Goal: Task Accomplishment & Management: Use online tool/utility

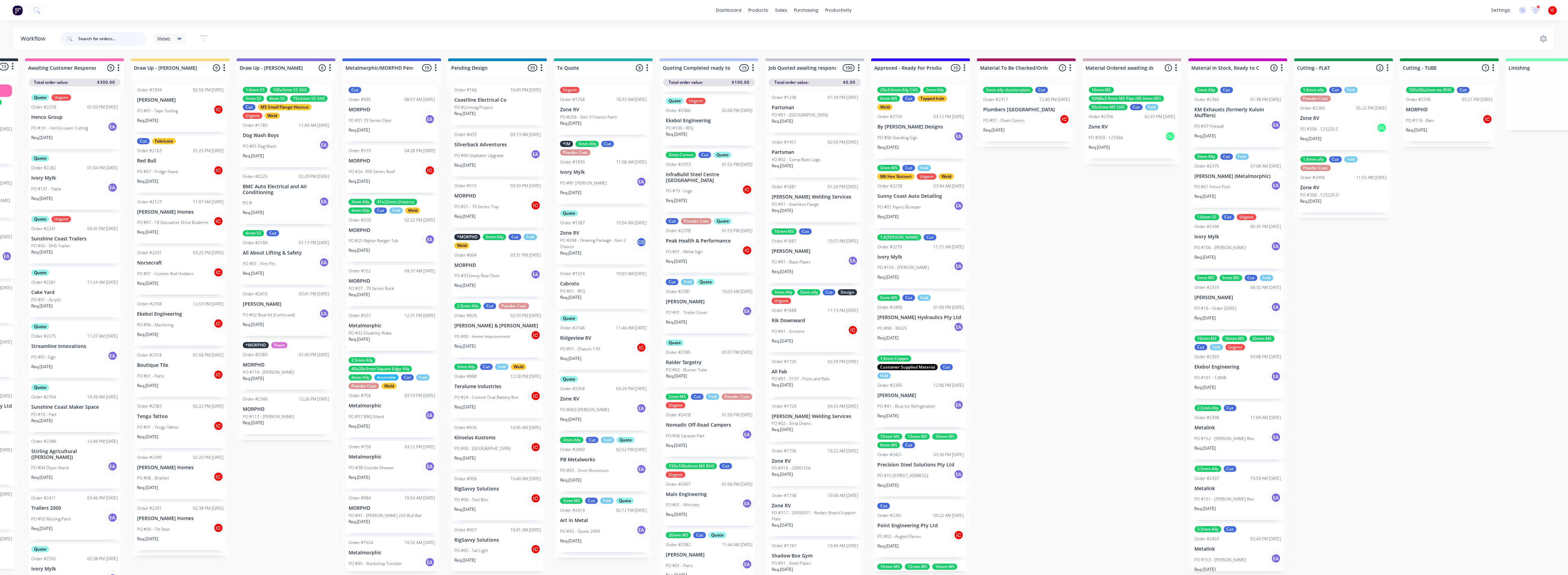
scroll to position [396, 0]
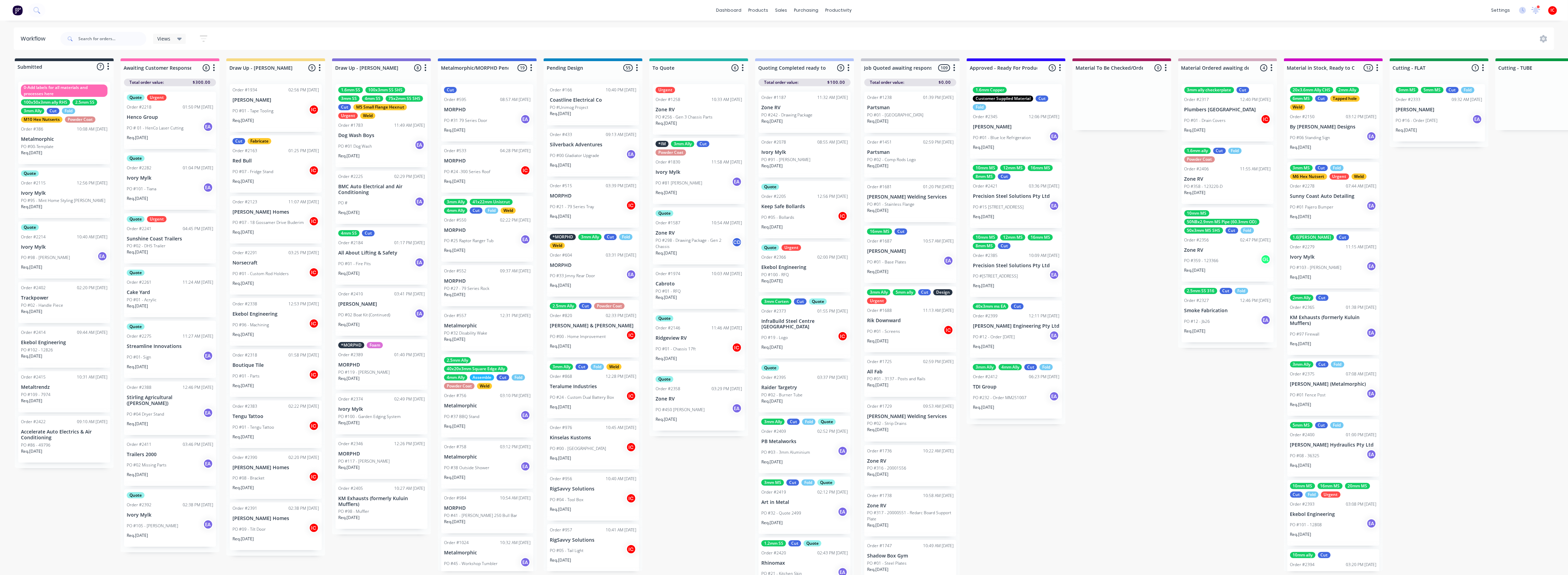
click at [695, 405] on div "PO #450 [PERSON_NAME] EA" at bounding box center [699, 409] width 86 height 13
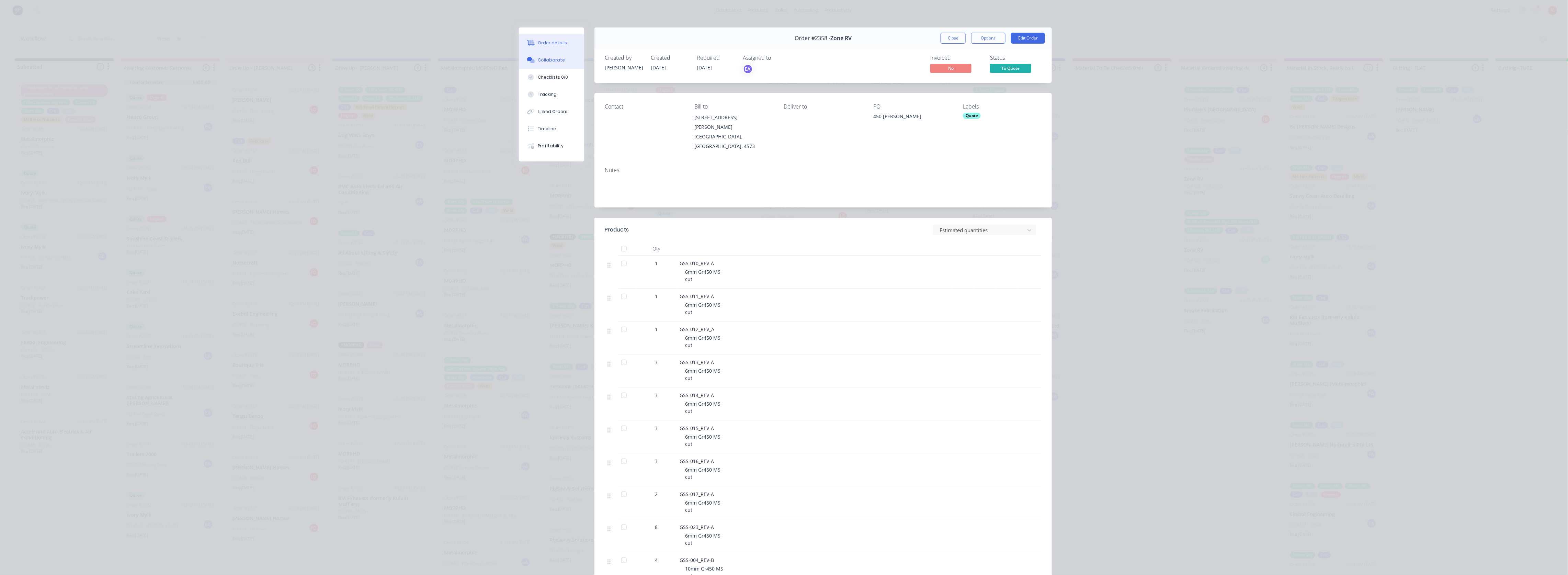
click at [553, 60] on div "Collaborate" at bounding box center [551, 60] width 27 height 6
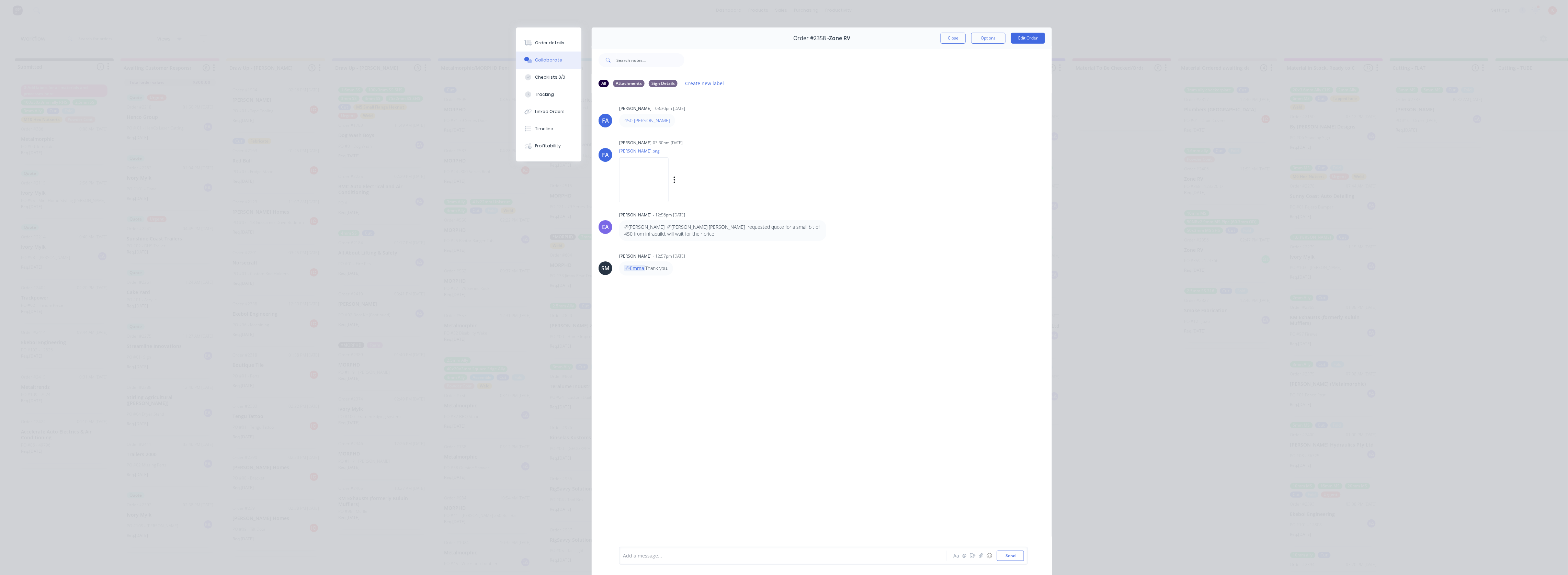
click at [641, 178] on img at bounding box center [643, 180] width 49 height 45
click at [544, 146] on div "Profitability" at bounding box center [548, 146] width 26 height 6
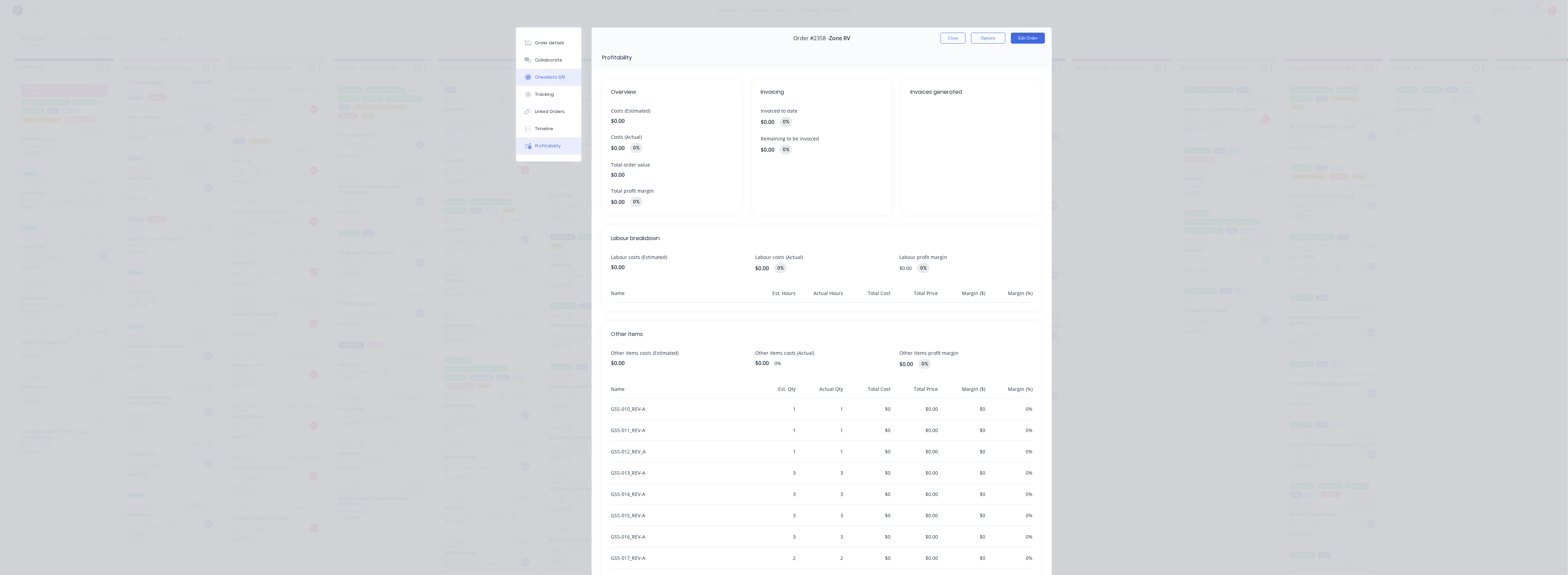
click at [545, 76] on div "Checklists 0/0" at bounding box center [551, 77] width 30 height 6
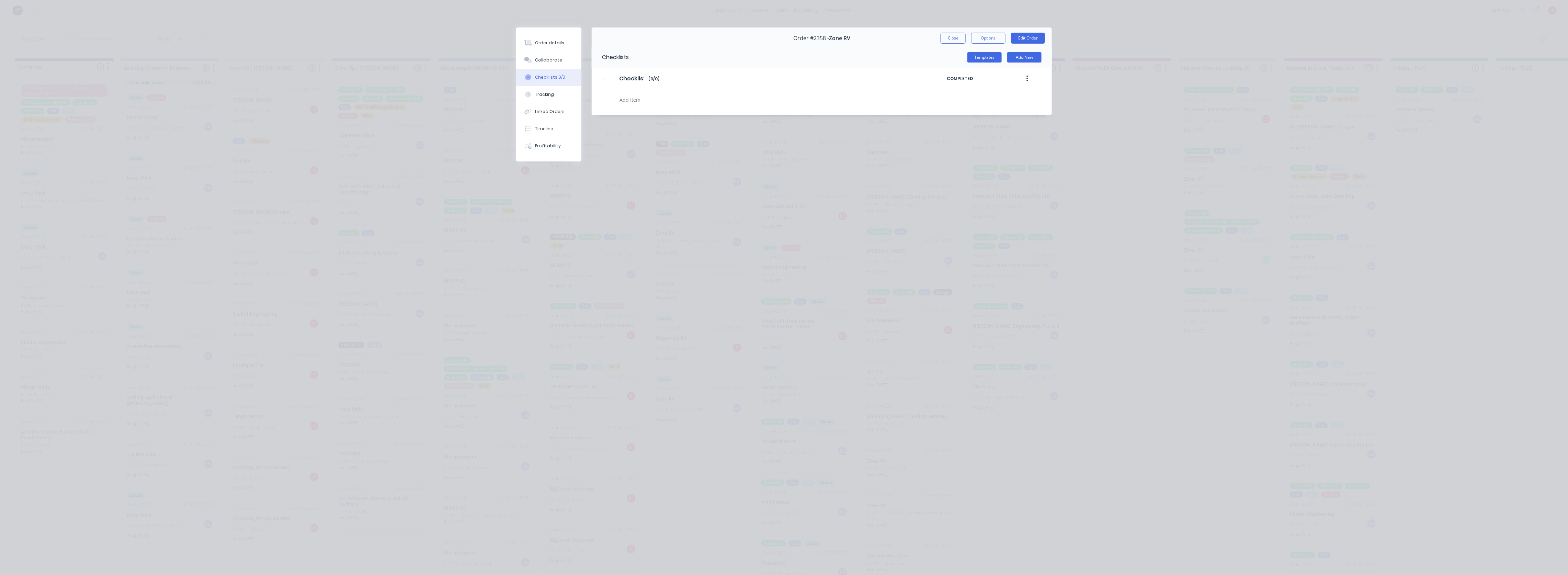
type textarea "x"
click at [545, 66] on button "Collaborate" at bounding box center [548, 60] width 65 height 17
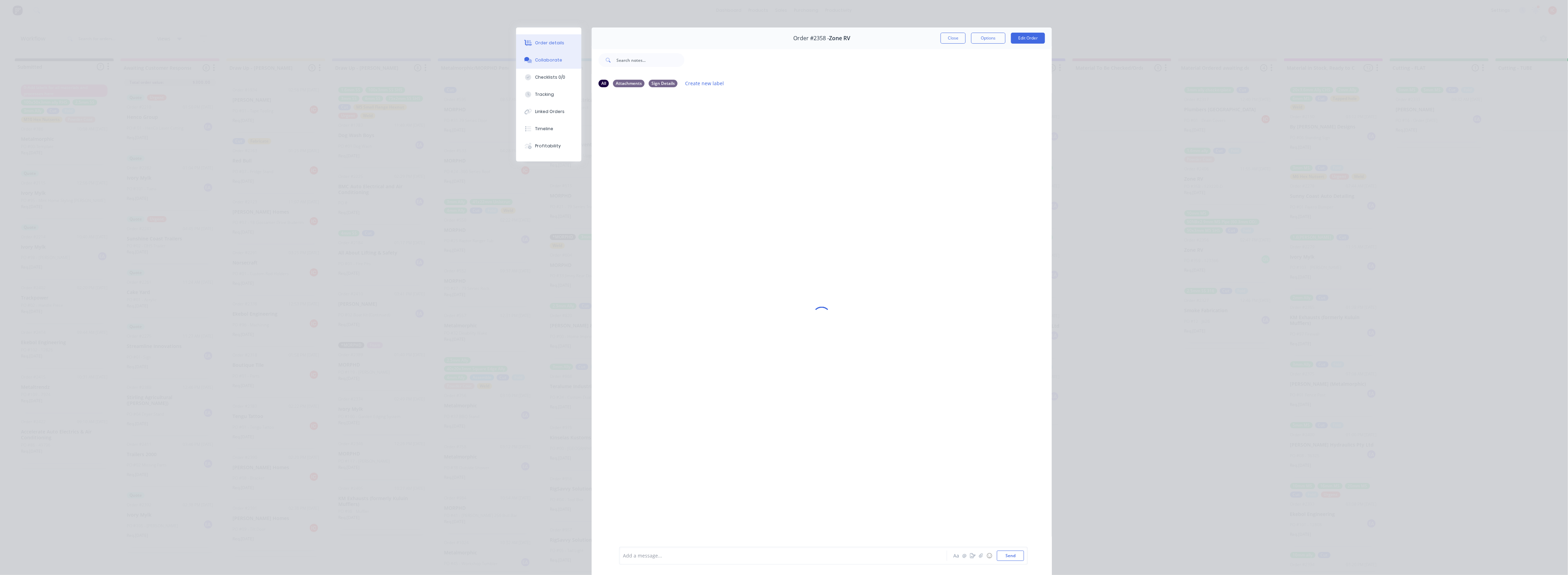
click at [550, 44] on div "Order details" at bounding box center [550, 43] width 29 height 6
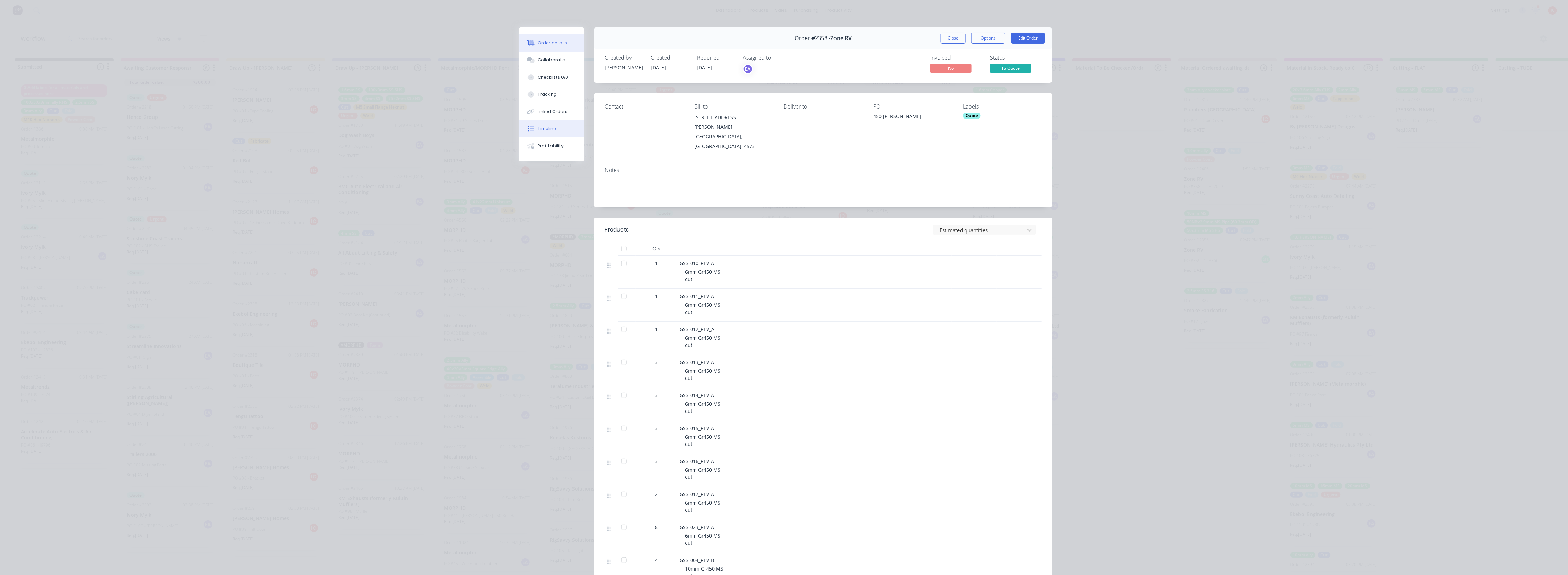
click at [551, 130] on div "Timeline" at bounding box center [547, 129] width 18 height 6
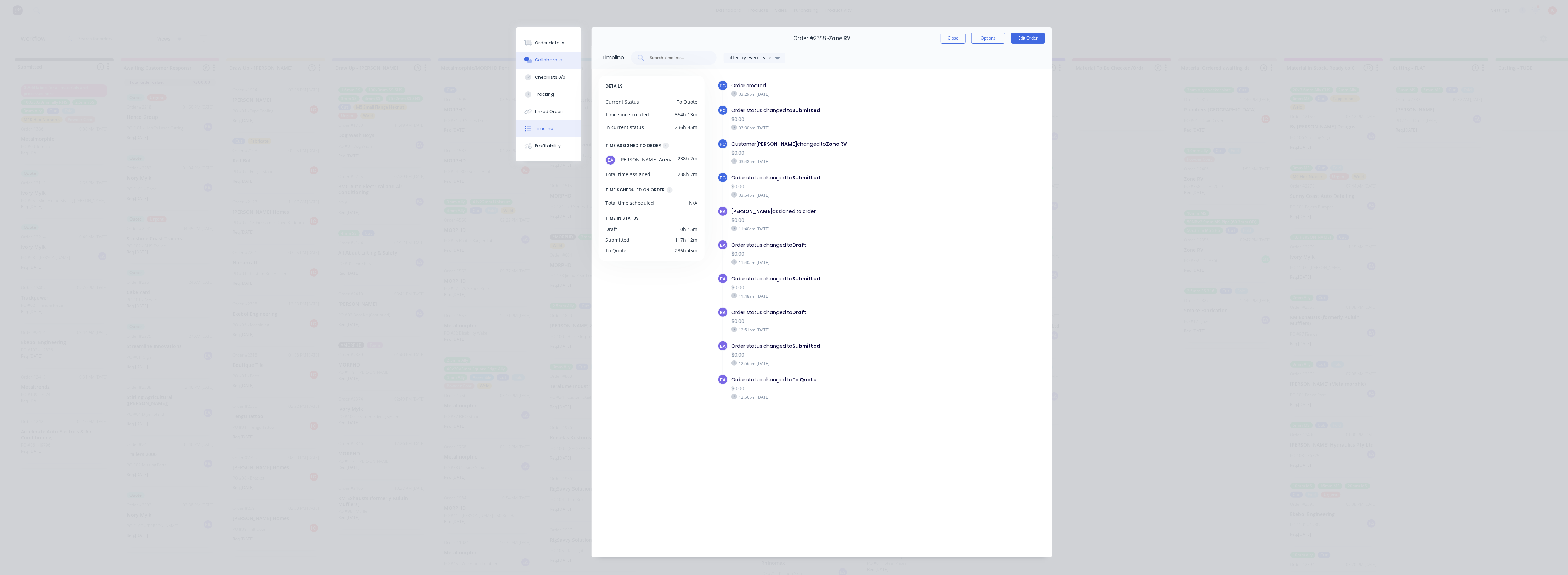
click at [548, 61] on div "Collaborate" at bounding box center [549, 60] width 27 height 6
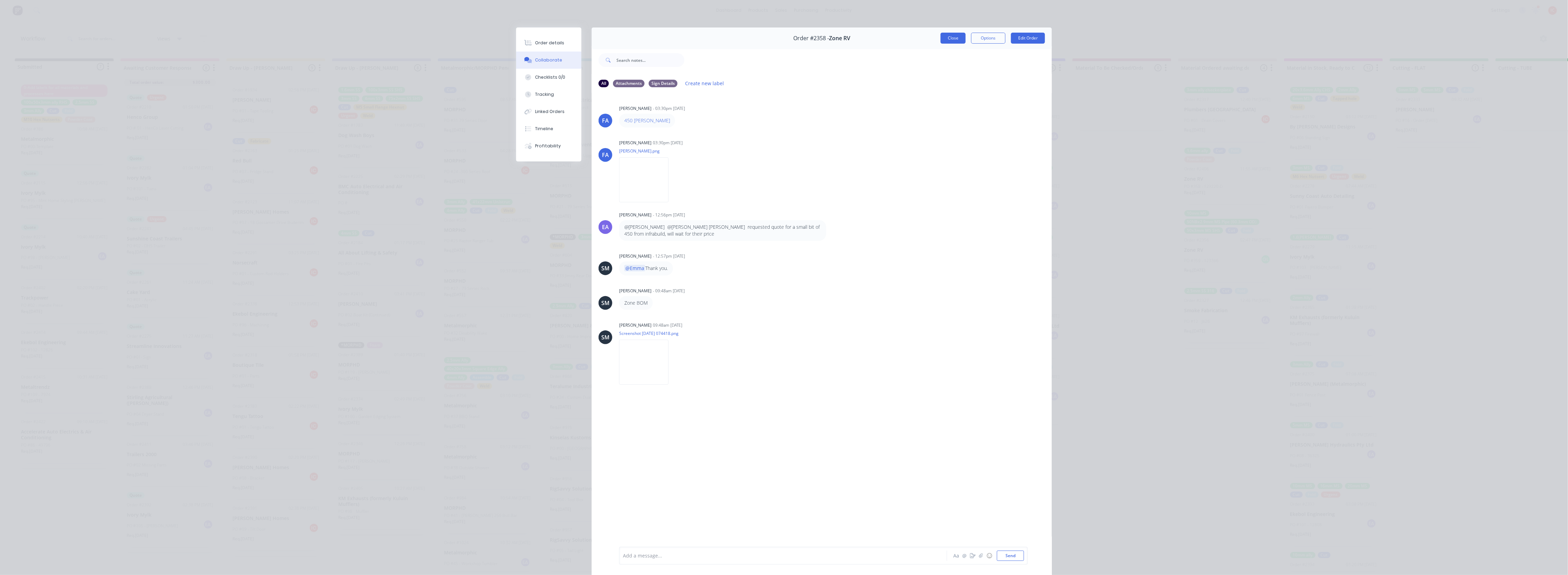
click at [945, 35] on button "Close" at bounding box center [953, 38] width 25 height 11
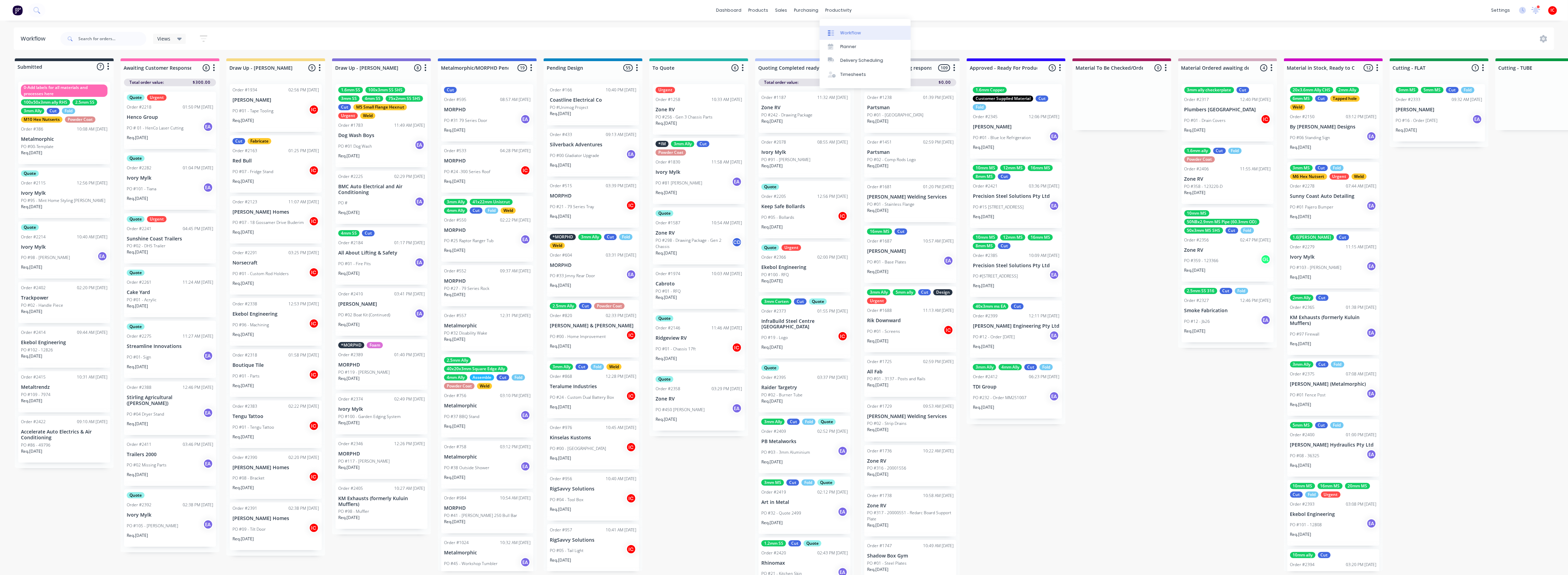
click at [851, 30] on div "Workflow" at bounding box center [851, 33] width 21 height 6
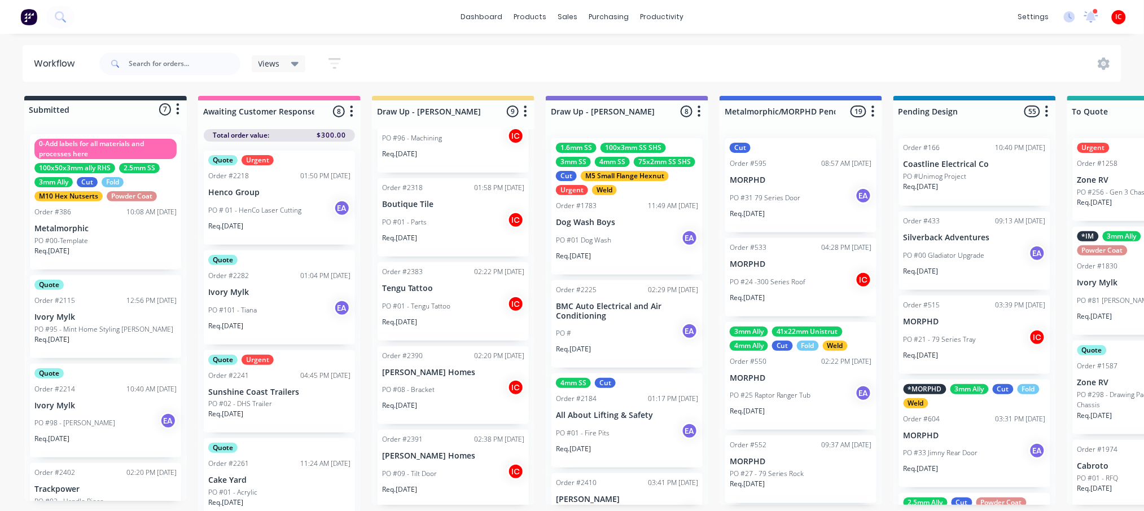
scroll to position [320, 0]
